Goal: Check status: Check status

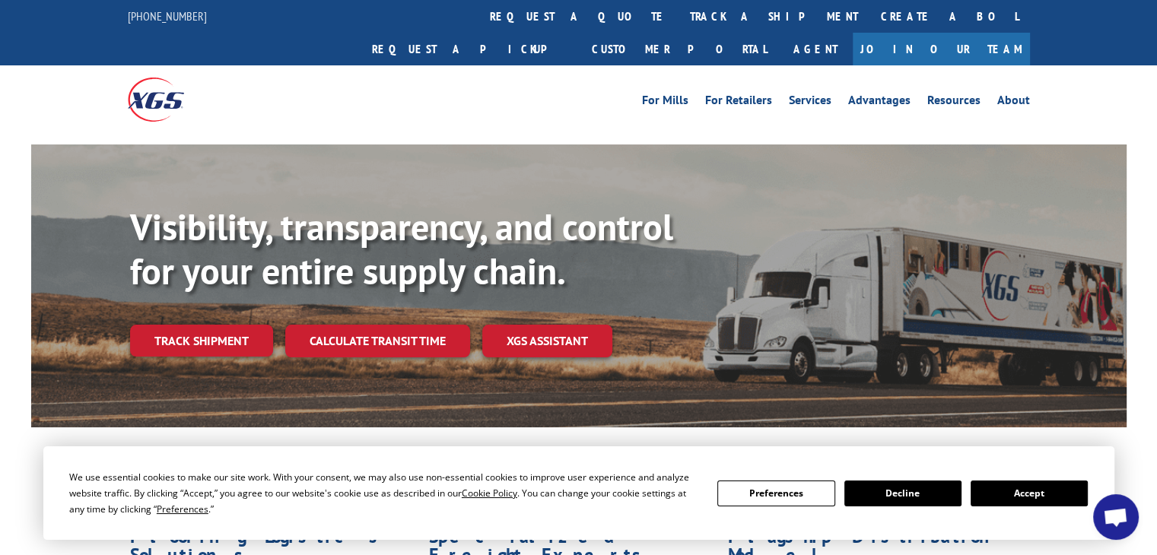
click at [1042, 498] on button "Accept" at bounding box center [1029, 494] width 117 height 26
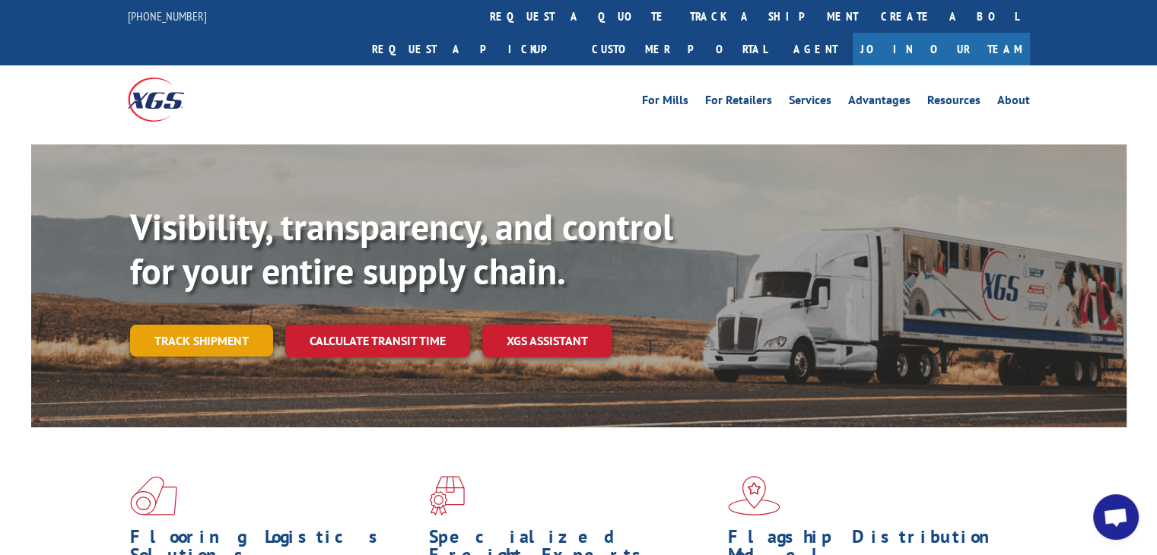
click at [230, 325] on link "Track shipment" at bounding box center [201, 341] width 143 height 32
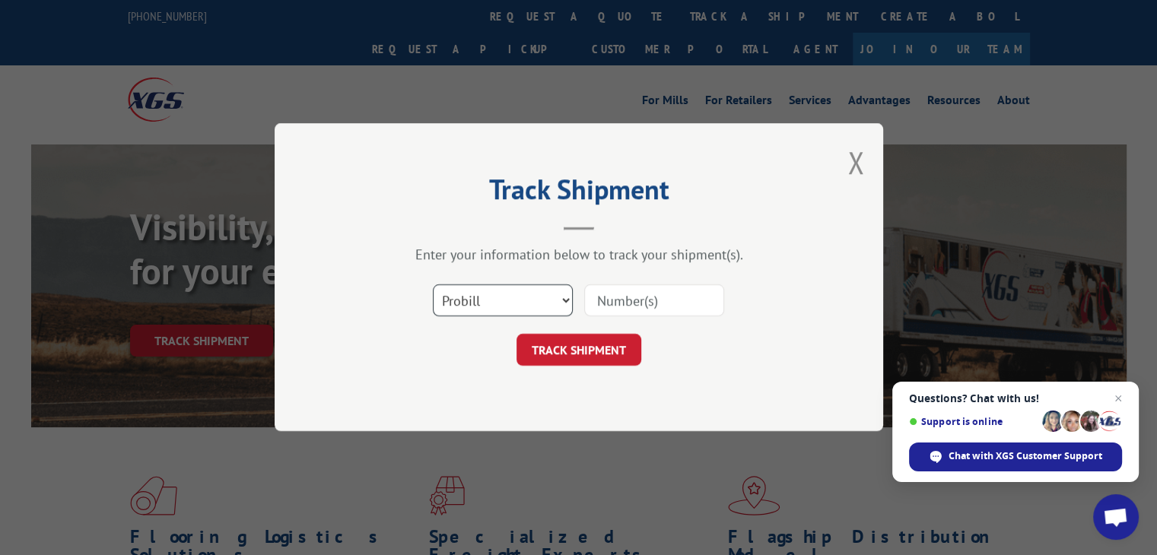
click at [529, 294] on select "Select category... Probill BOL PO" at bounding box center [503, 301] width 140 height 32
select select "po"
click at [433, 285] on select "Select category... Probill BOL PO" at bounding box center [503, 301] width 140 height 32
click at [634, 311] on input at bounding box center [654, 301] width 140 height 32
paste input "EXPRESS GLOBAL LOGISTICS-16775977"
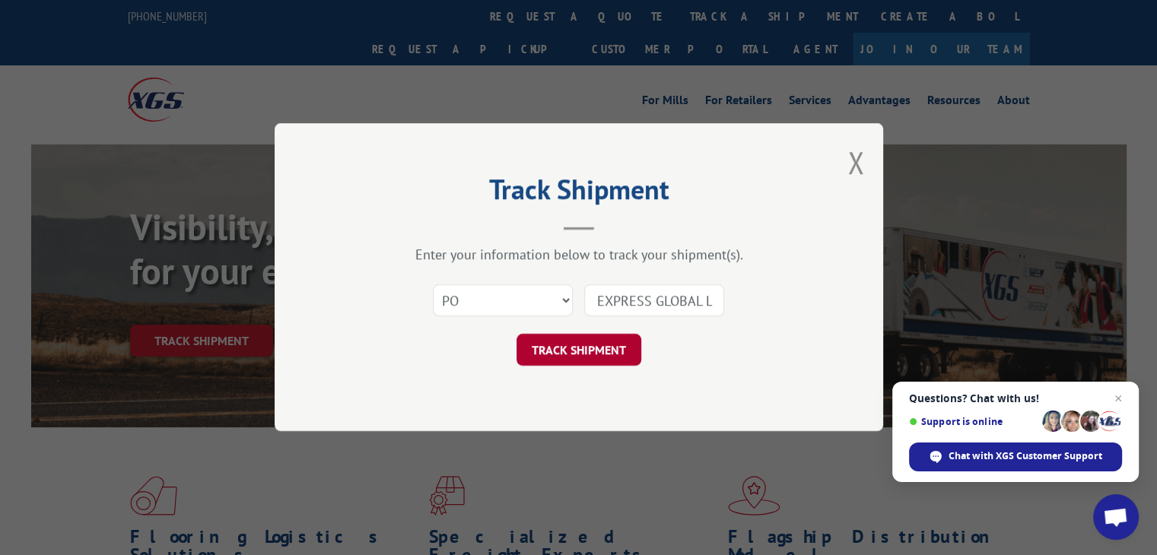
scroll to position [0, 119]
type input "EXPRESS GLOBAL LOGISTICS-16775977"
click at [622, 351] on button "TRACK SHIPMENT" at bounding box center [578, 351] width 125 height 32
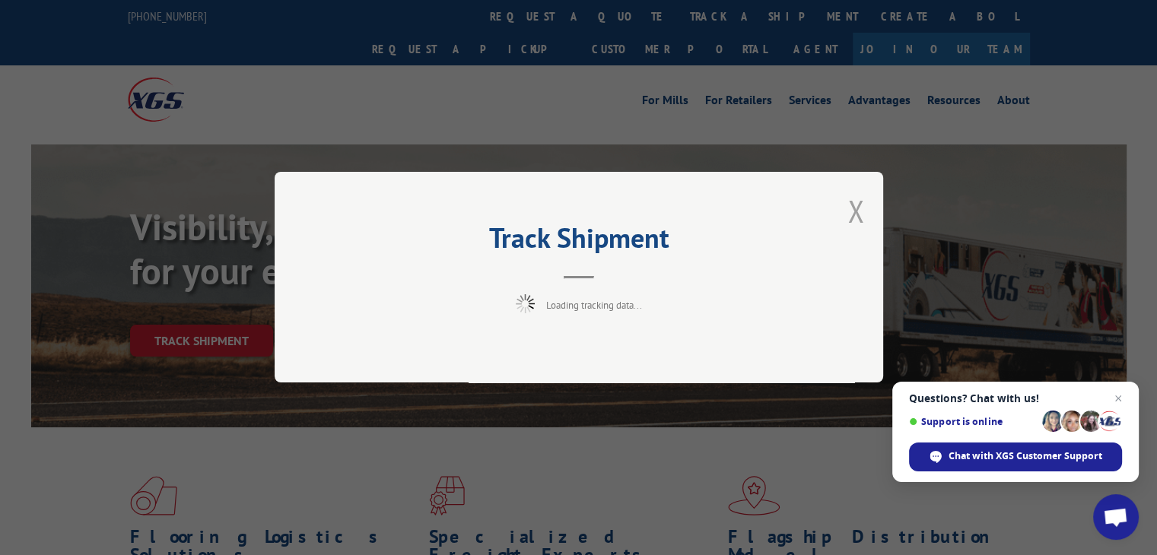
click at [856, 208] on button "Close modal" at bounding box center [855, 211] width 17 height 40
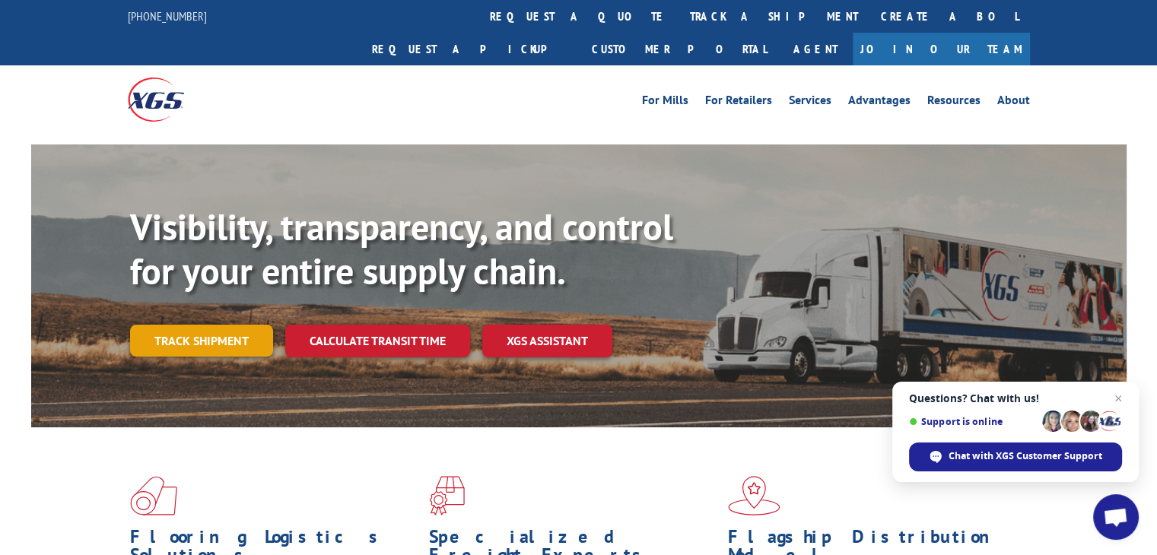
click at [256, 325] on link "Track shipment" at bounding box center [201, 341] width 143 height 32
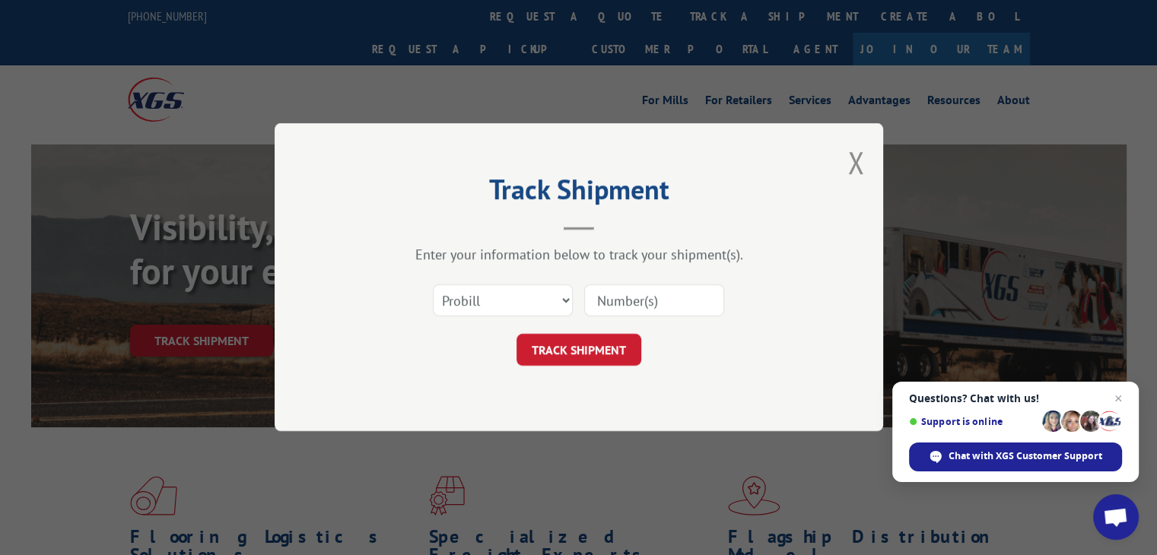
click at [685, 302] on input at bounding box center [654, 301] width 140 height 32
paste input "EXPRESS GLOBAL LOGISTICS-16775977"
drag, startPoint x: 653, startPoint y: 301, endPoint x: 554, endPoint y: 288, distance: 99.7
click at [554, 288] on div "Select category... Probill BOL PO EXPRESS GLOBAL LOGISTICS-16775977" at bounding box center [579, 301] width 456 height 50
type input "16775977"
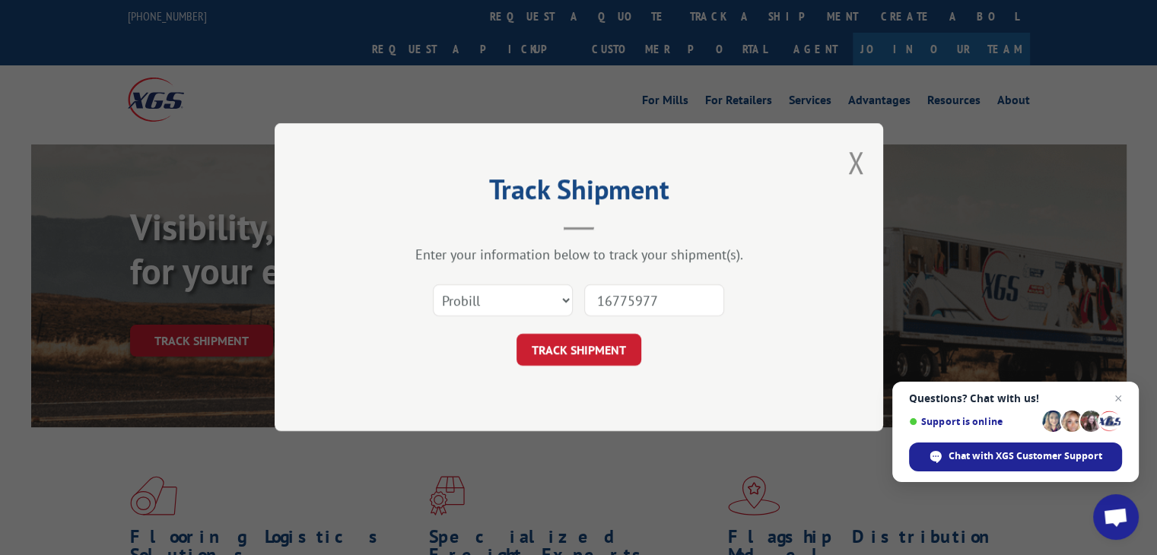
click button "TRACK SHIPMENT" at bounding box center [578, 351] width 125 height 32
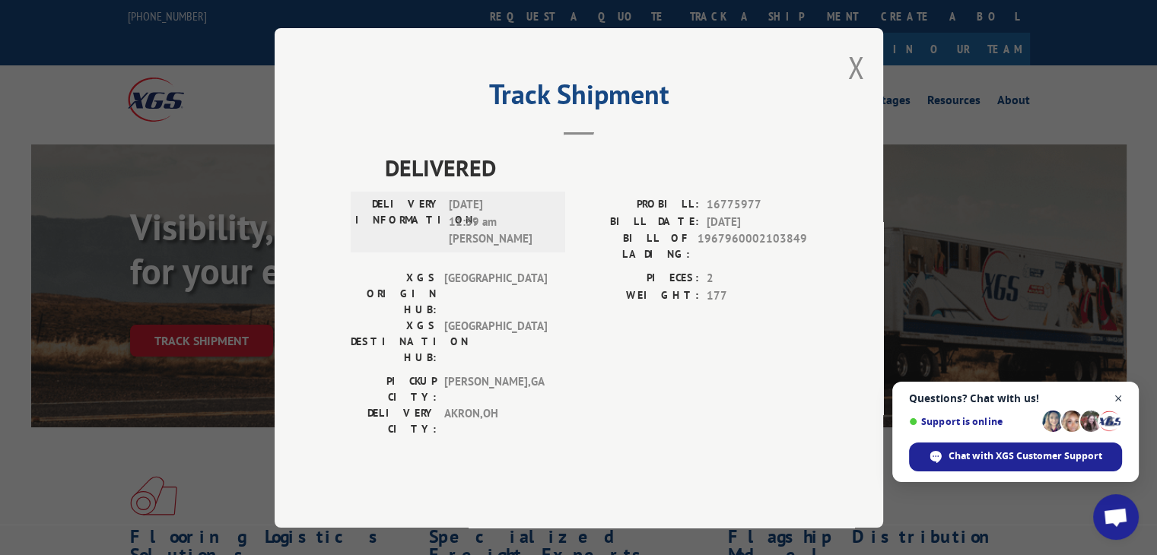
click at [1121, 393] on span "Close chat" at bounding box center [1118, 398] width 19 height 19
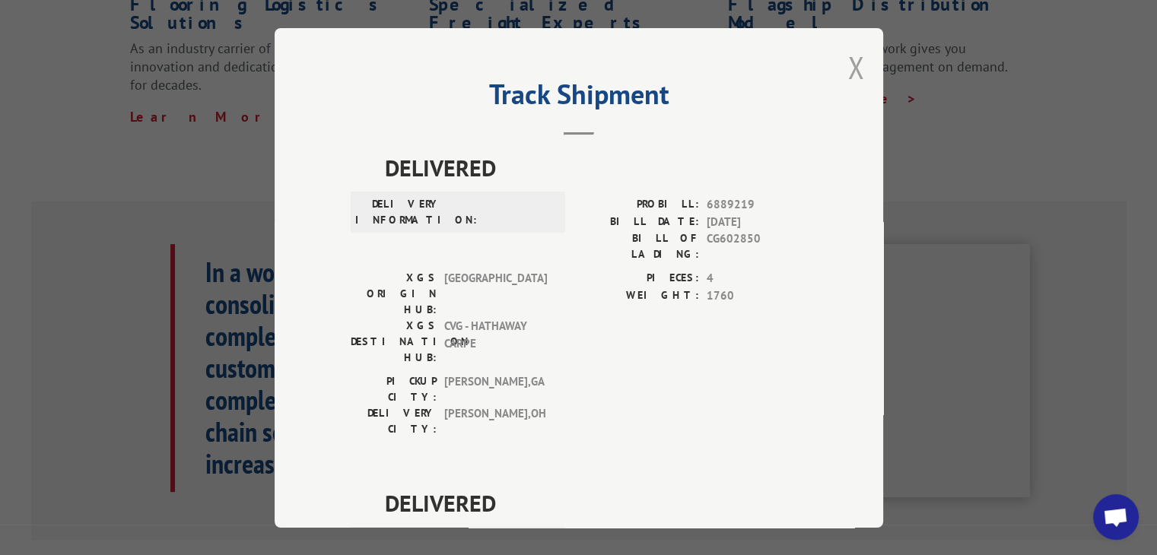
click at [847, 62] on button "Close modal" at bounding box center [855, 67] width 17 height 40
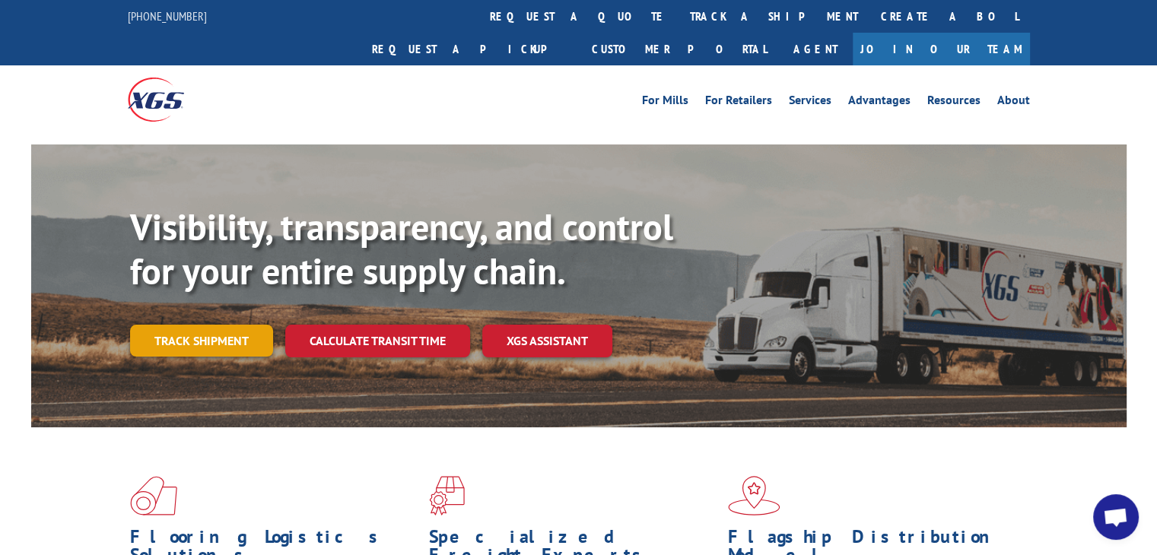
click at [189, 325] on link "Track shipment" at bounding box center [201, 341] width 143 height 32
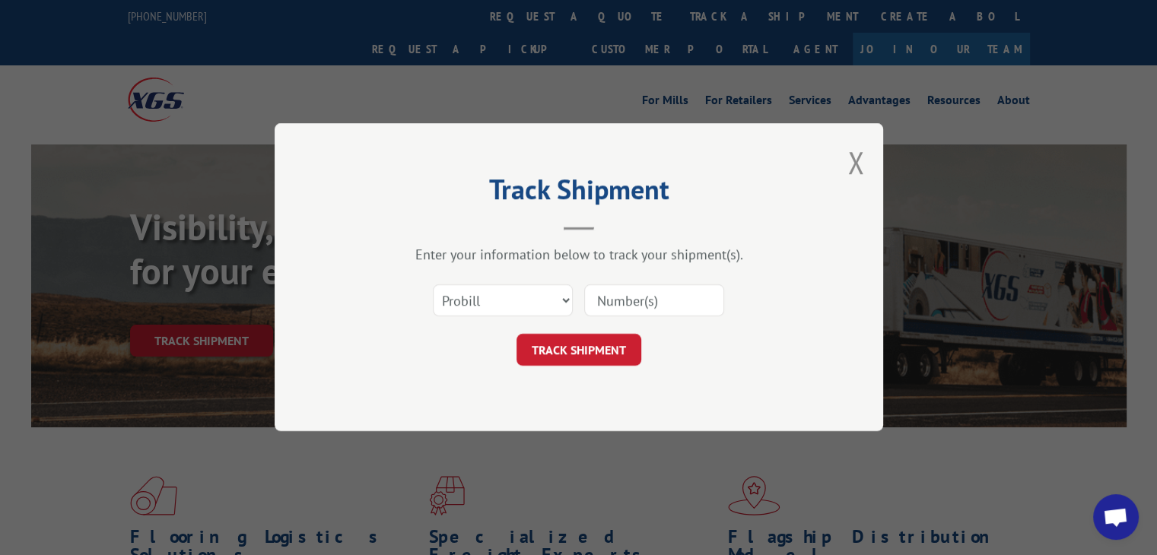
click at [651, 302] on input at bounding box center [654, 301] width 140 height 32
paste input "16775977"
type input "16775977"
click at [513, 299] on select "Select category... Probill BOL PO" at bounding box center [503, 301] width 140 height 32
drag, startPoint x: 695, startPoint y: 329, endPoint x: 685, endPoint y: 339, distance: 14.5
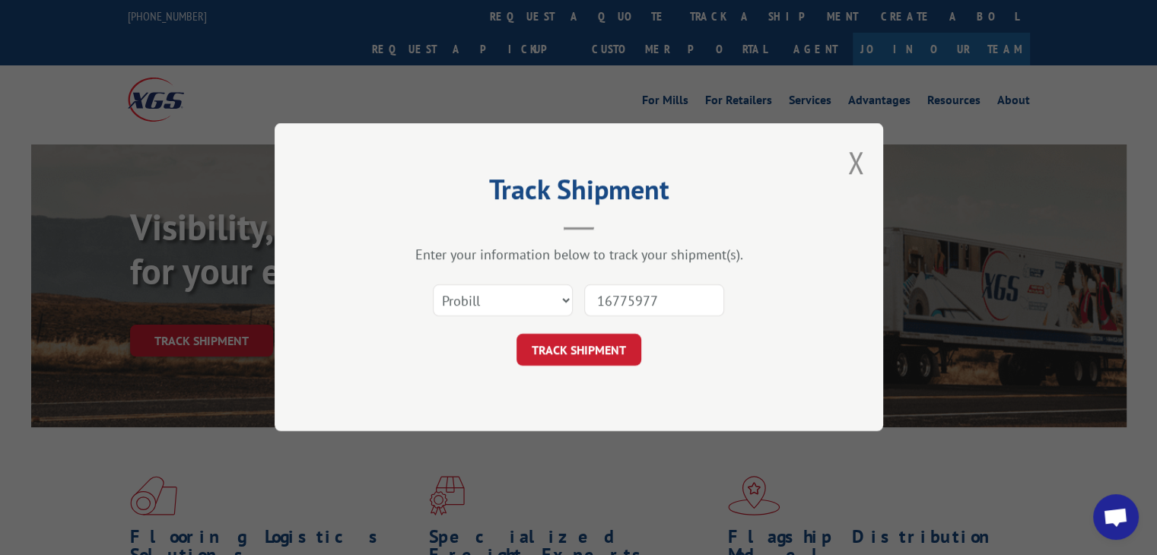
click at [695, 329] on form "Select category... Probill BOL PO 16775977 TRACK SHIPMENT" at bounding box center [579, 321] width 456 height 91
click at [617, 353] on button "TRACK SHIPMENT" at bounding box center [578, 351] width 125 height 32
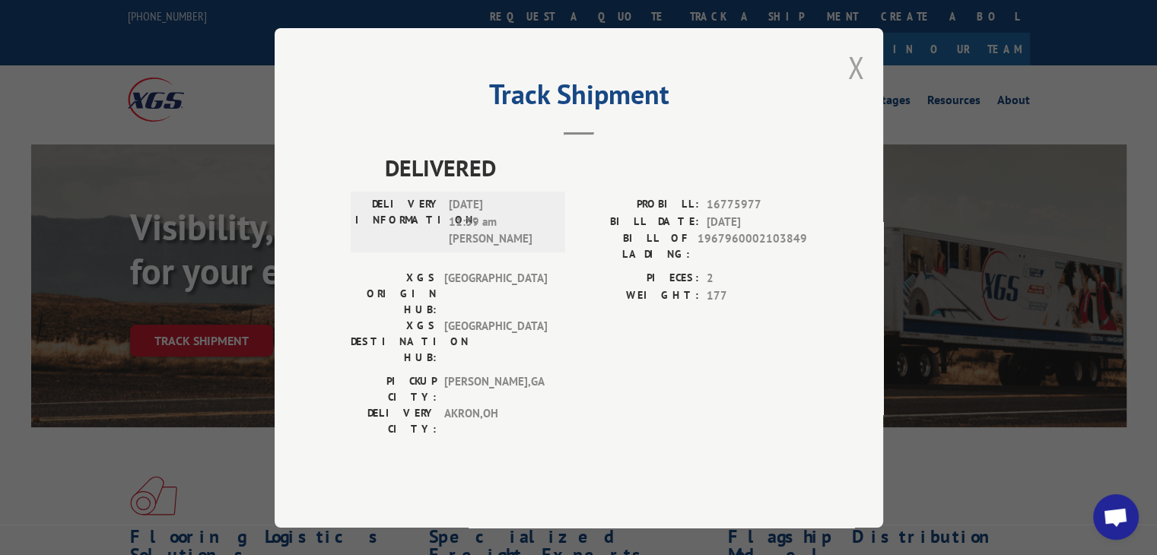
click at [852, 87] on button "Close modal" at bounding box center [855, 67] width 17 height 40
